Goal: Navigation & Orientation: Find specific page/section

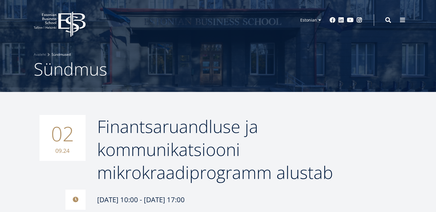
click at [58, 52] on link "Sündmused" at bounding box center [61, 55] width 19 height 6
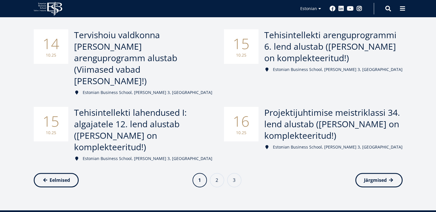
scroll to position [297, 0]
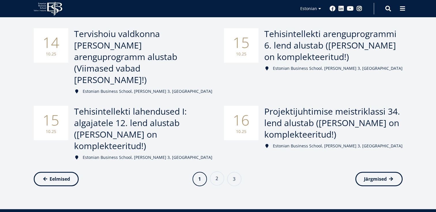
click at [213, 172] on link "Page 2" at bounding box center [217, 179] width 14 height 14
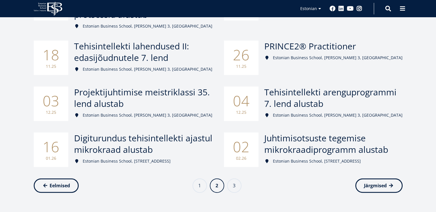
scroll to position [260, 0]
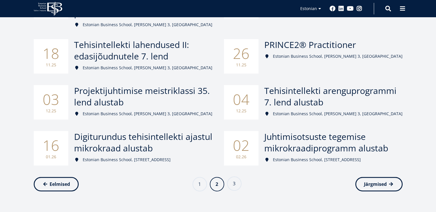
click at [233, 177] on link "Page 3" at bounding box center [234, 184] width 14 height 14
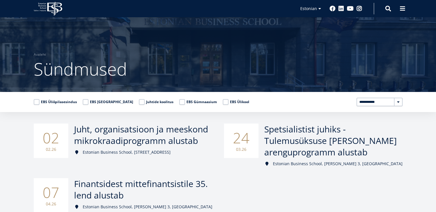
click at [54, 5] on icon "EBS Logo Created with Sketch." at bounding box center [48, 9] width 29 height 14
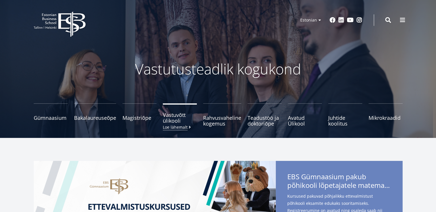
click at [179, 115] on span "Vastuvõtt ülikooli Loe lähemalt" at bounding box center [180, 118] width 34 height 12
